Goal: Find specific page/section: Find specific page/section

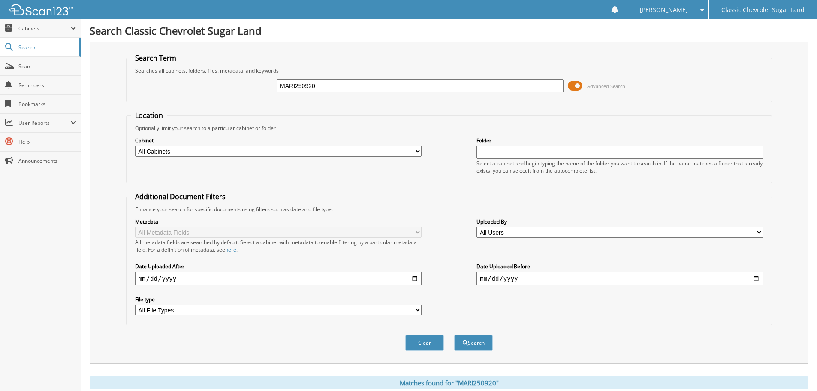
drag, startPoint x: 321, startPoint y: 84, endPoint x: 265, endPoint y: 88, distance: 55.4
click at [265, 88] on div "MARI250920 Advanced Search" at bounding box center [449, 85] width 636 height 23
type input "BARR250919"
click at [454, 334] on button "Search" at bounding box center [473, 342] width 39 height 16
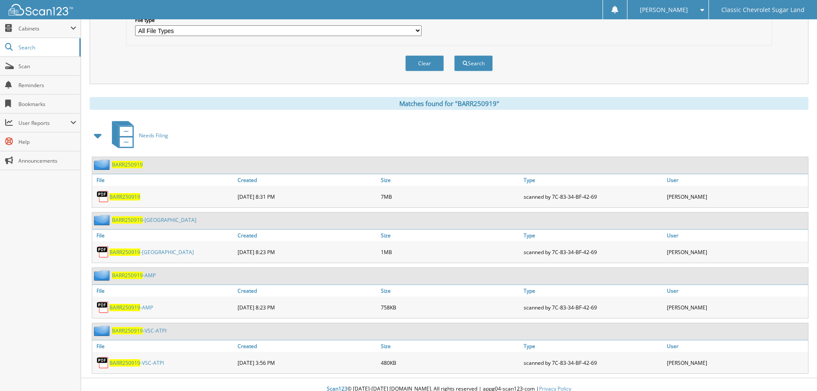
scroll to position [288, 0]
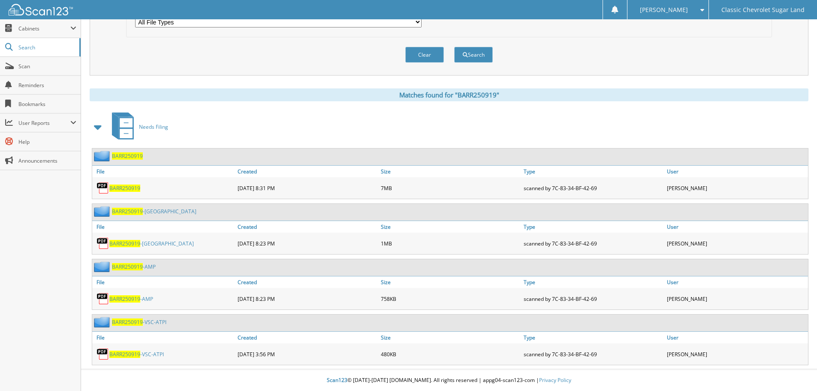
click at [130, 188] on span "BARR250919" at bounding box center [124, 187] width 31 height 7
